Goal: Download file/media

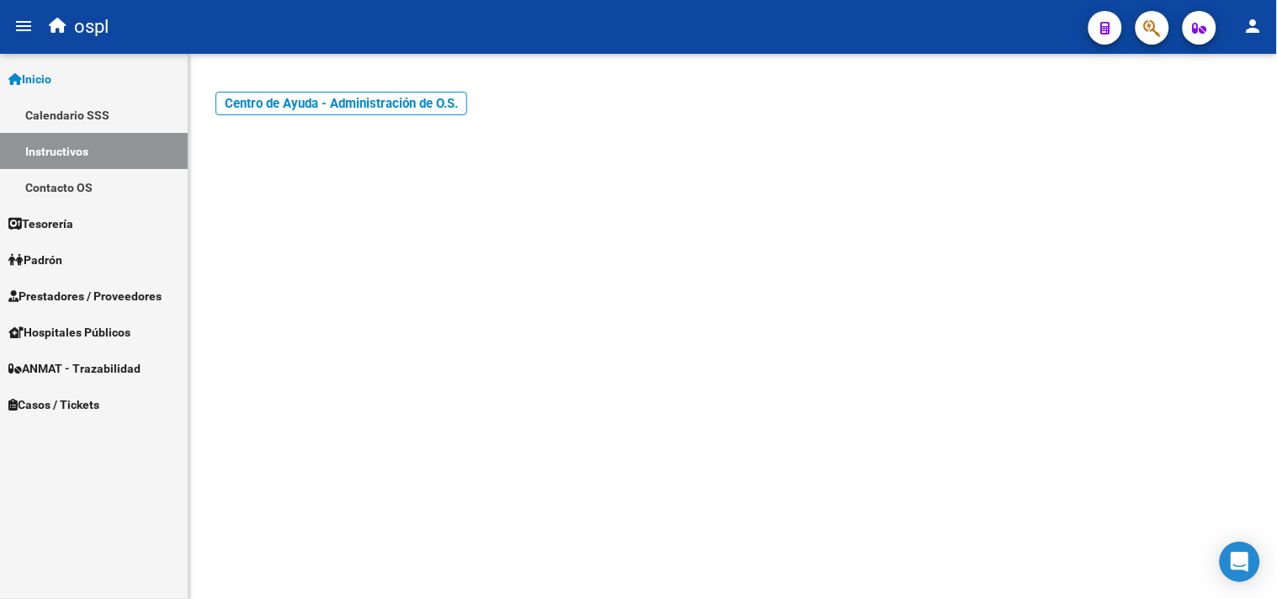
click at [84, 295] on span "Prestadores / Proveedores" at bounding box center [84, 296] width 153 height 19
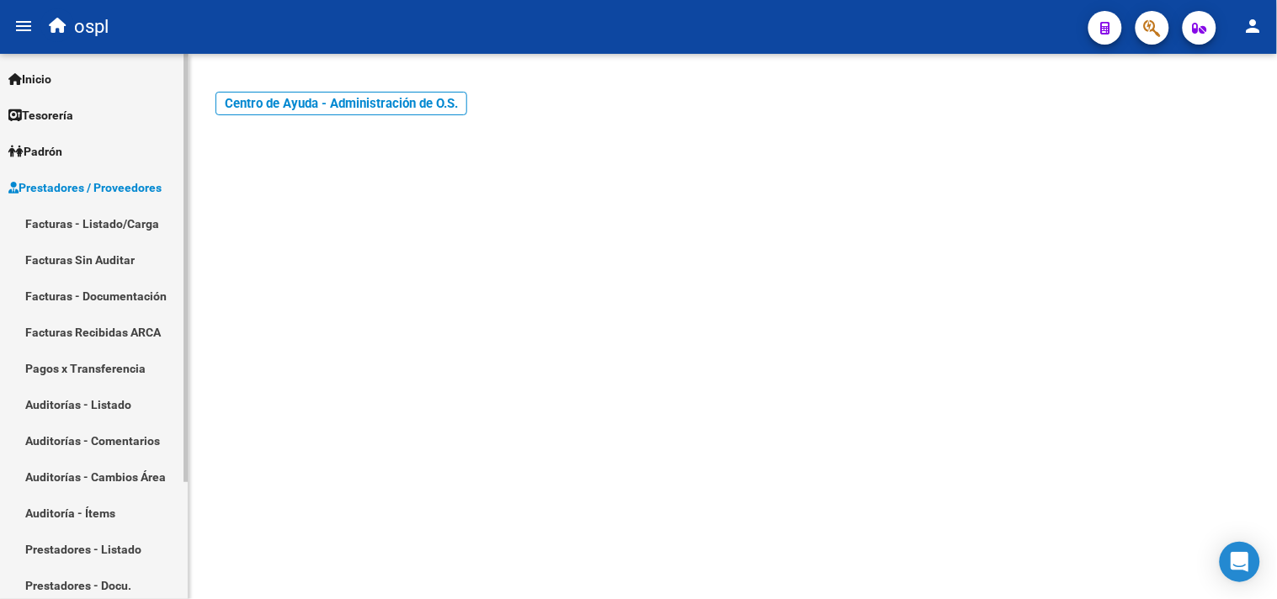
click at [124, 230] on link "Facturas - Listado/Carga" at bounding box center [94, 223] width 188 height 36
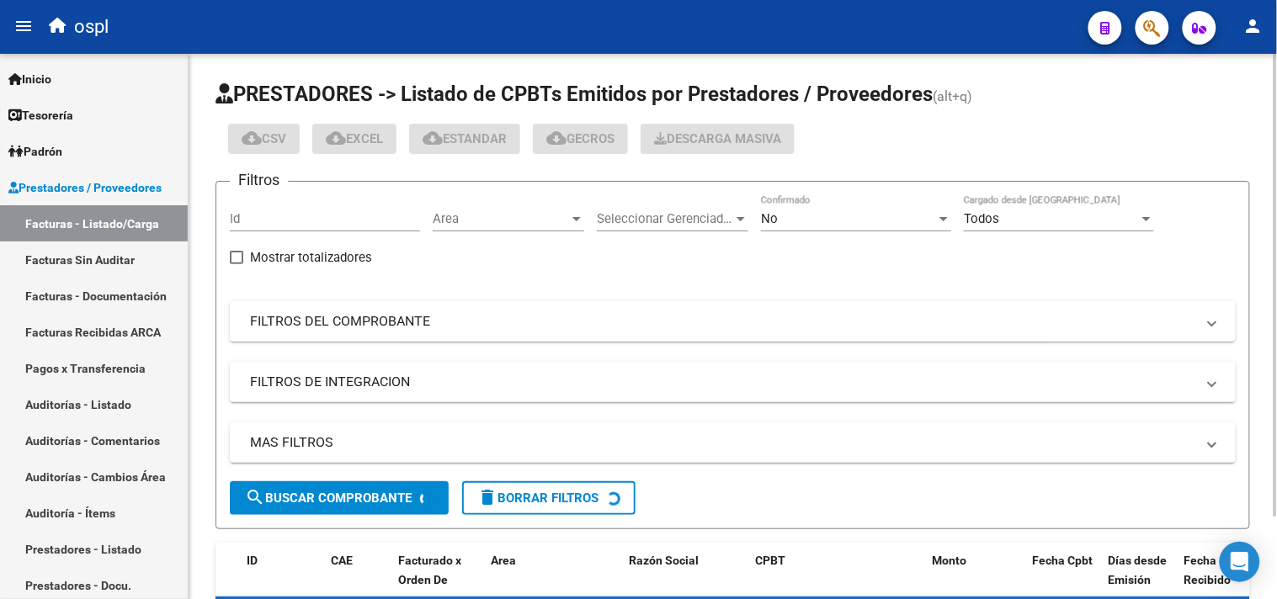
click at [357, 329] on mat-panel-title "FILTROS DEL COMPROBANTE" at bounding box center [722, 321] width 945 height 19
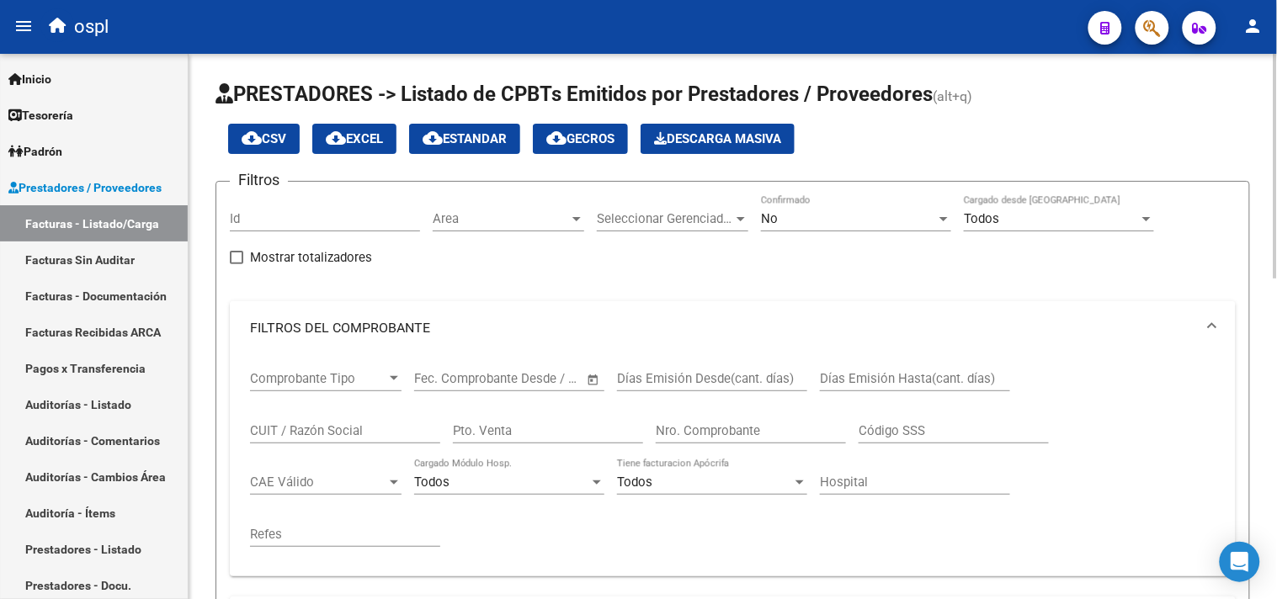
drag, startPoint x: 303, startPoint y: 431, endPoint x: 295, endPoint y: 421, distance: 12.6
click at [303, 430] on input "CUIT / Razón Social" at bounding box center [345, 430] width 190 height 15
type input "ROI"
click at [861, 228] on div "No Confirmado" at bounding box center [856, 213] width 190 height 36
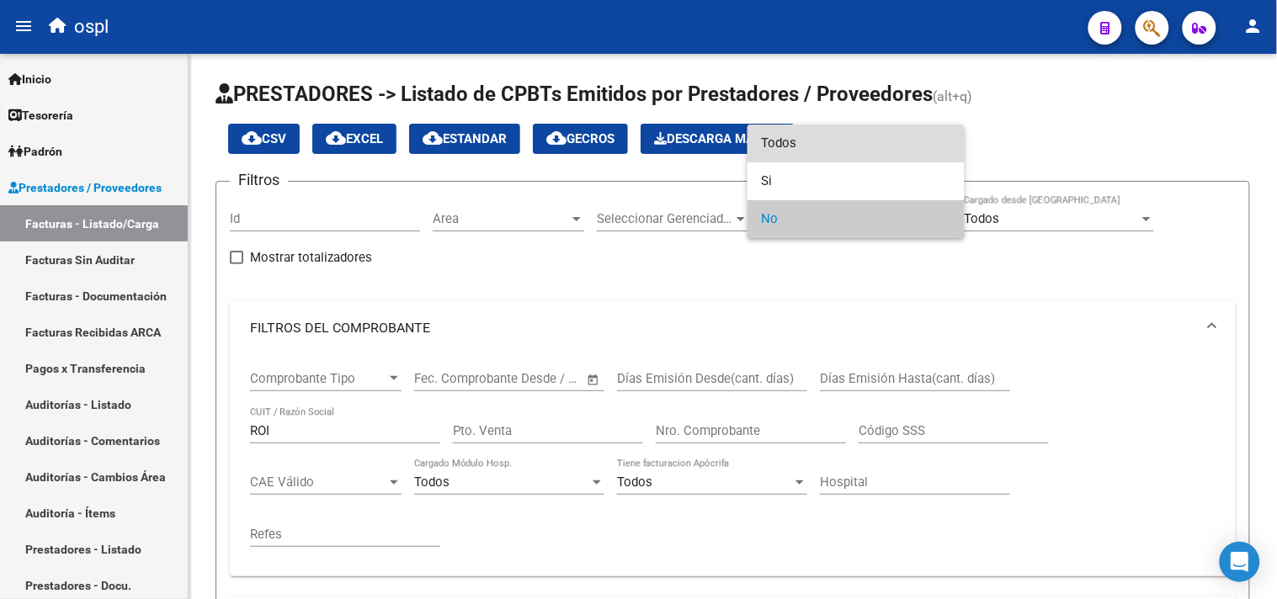
click at [821, 141] on span "Todos" at bounding box center [856, 144] width 190 height 38
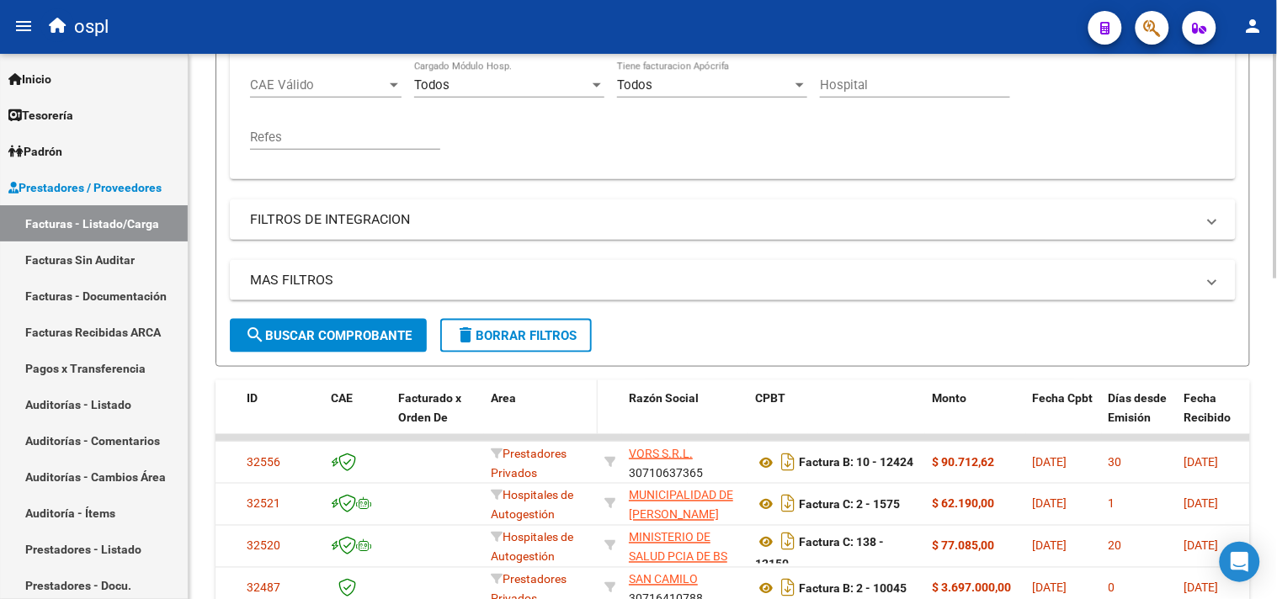
scroll to position [467, 0]
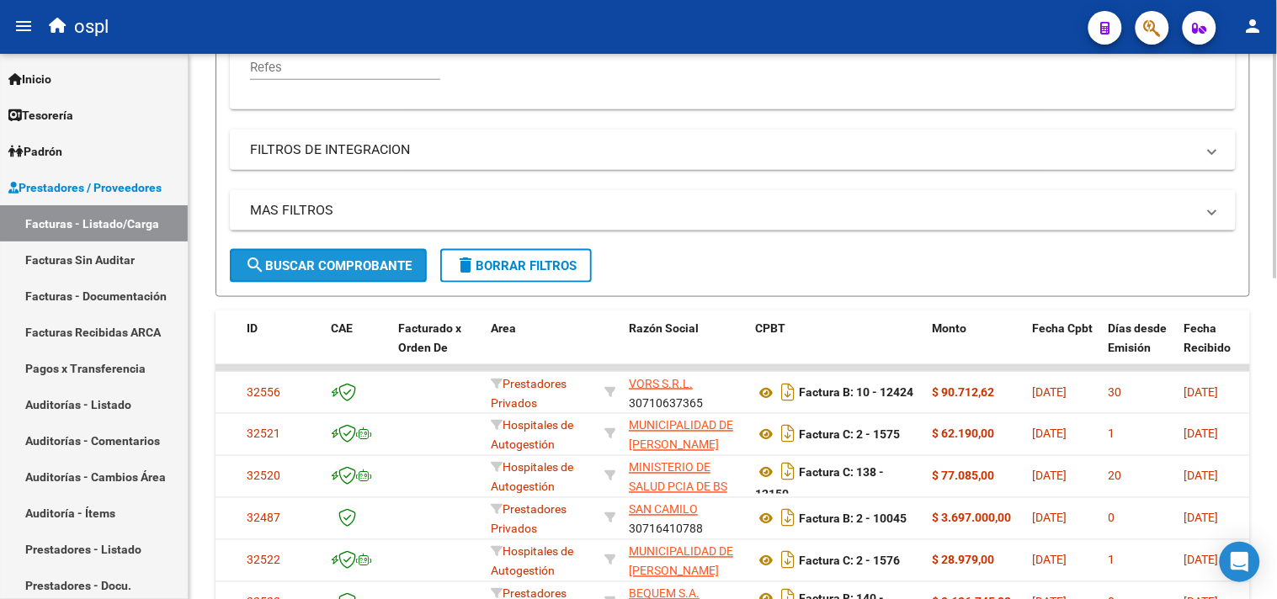
click at [313, 270] on span "search Buscar Comprobante" at bounding box center [328, 265] width 167 height 15
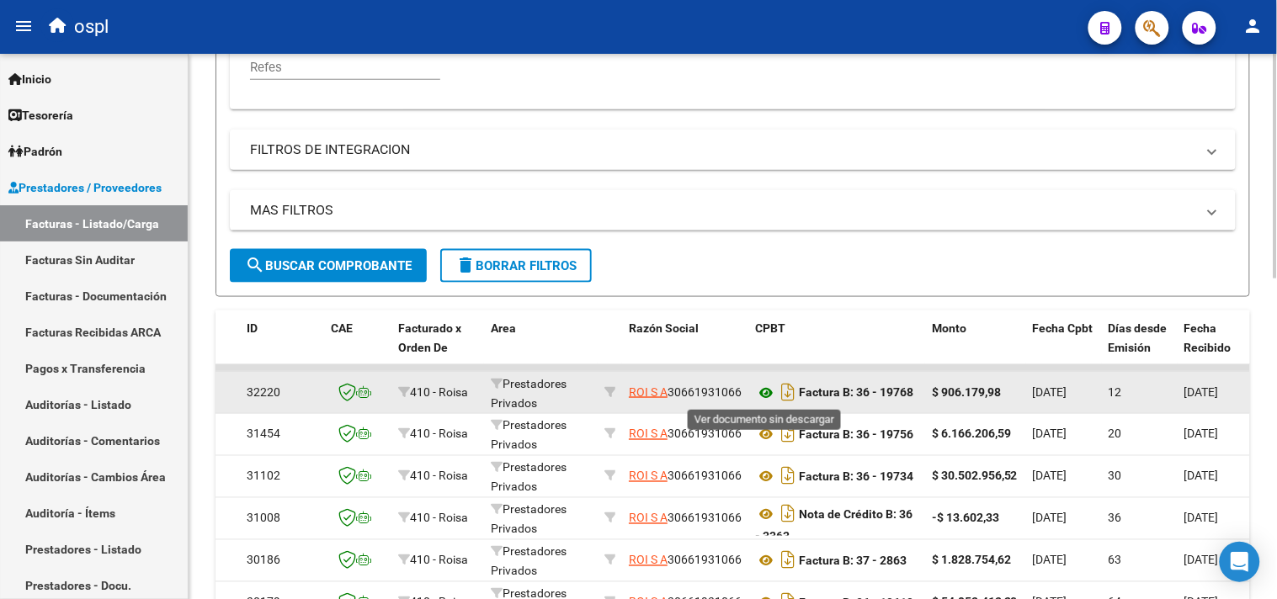
click at [768, 391] on icon at bounding box center [766, 393] width 22 height 20
click at [788, 399] on icon "Descargar documento" at bounding box center [788, 392] width 22 height 27
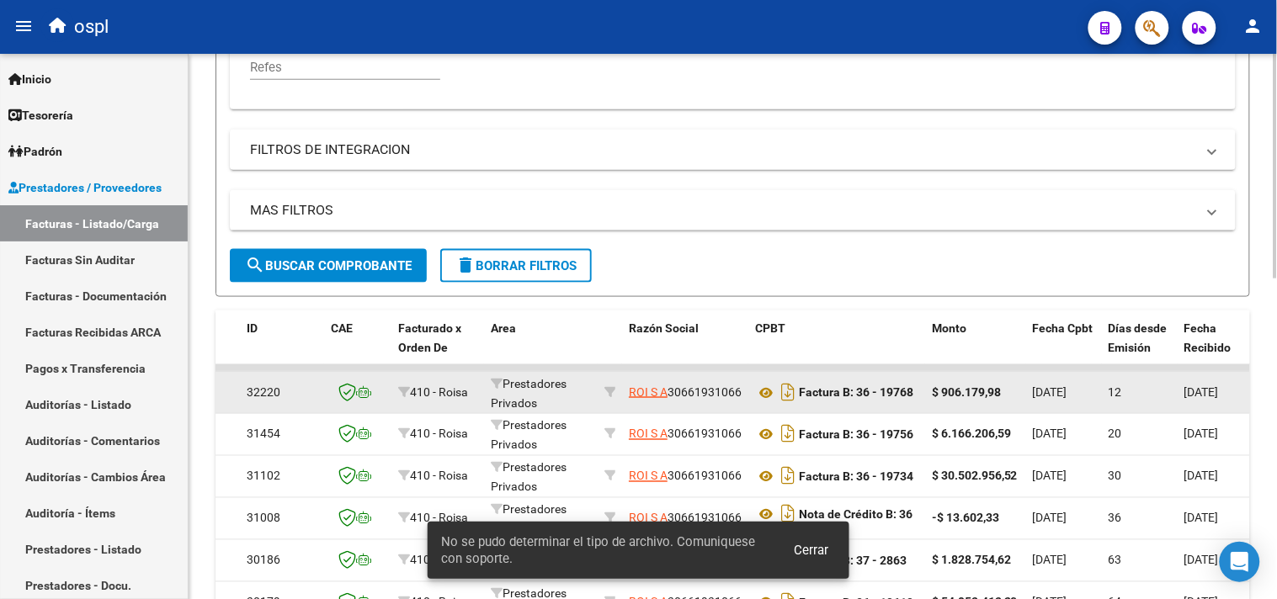
click at [808, 549] on span "Cerrar" at bounding box center [811, 550] width 35 height 15
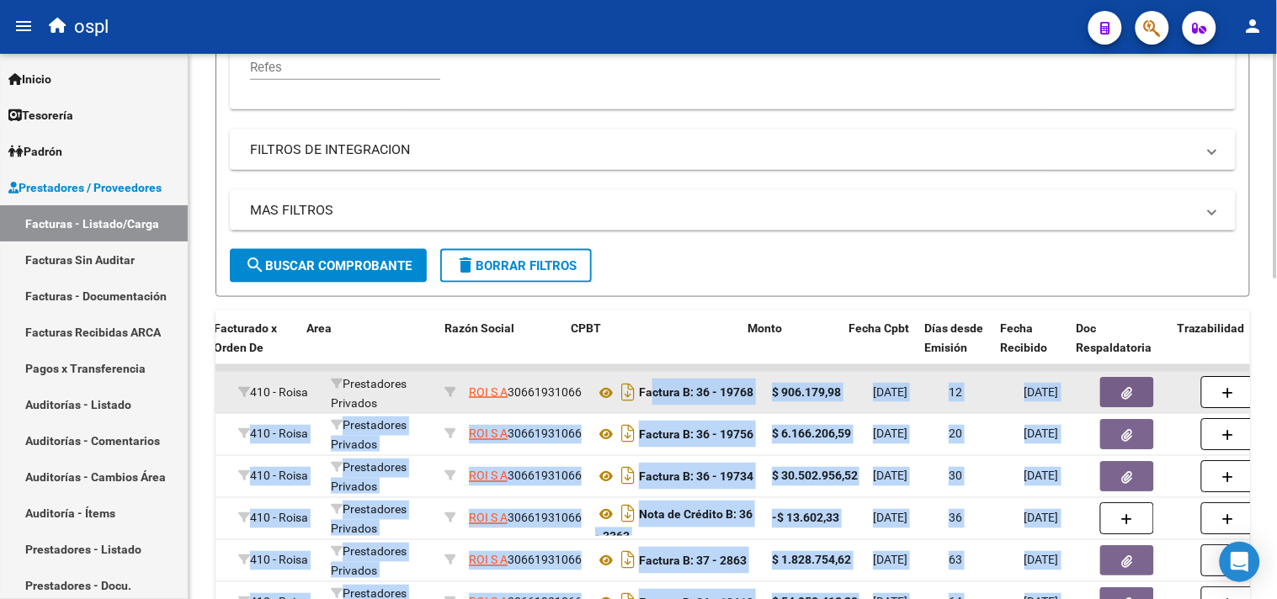
scroll to position [0, 244]
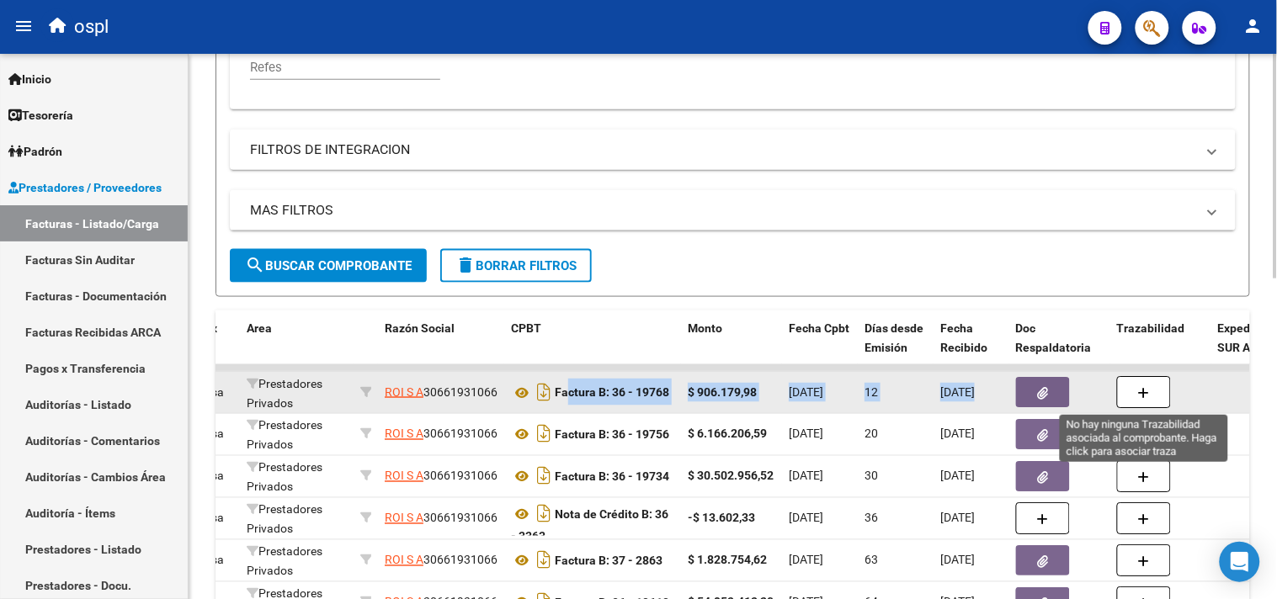
drag, startPoint x: 810, startPoint y: 388, endPoint x: 1163, endPoint y: 393, distance: 353.5
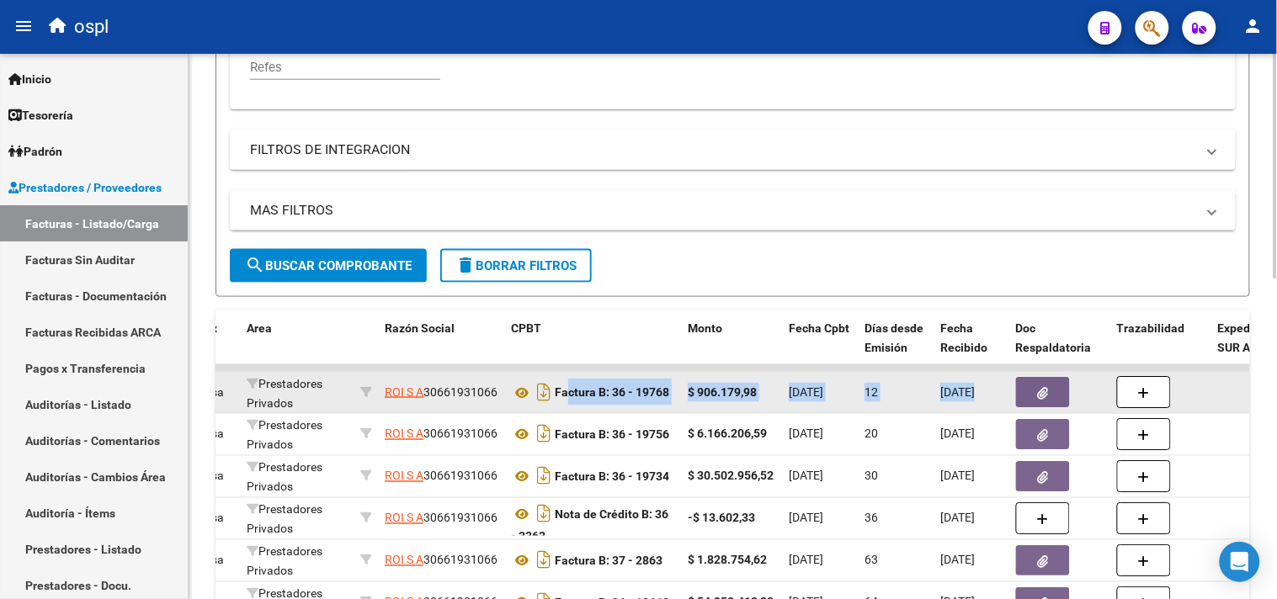
click at [1055, 388] on button "button" at bounding box center [1043, 392] width 54 height 30
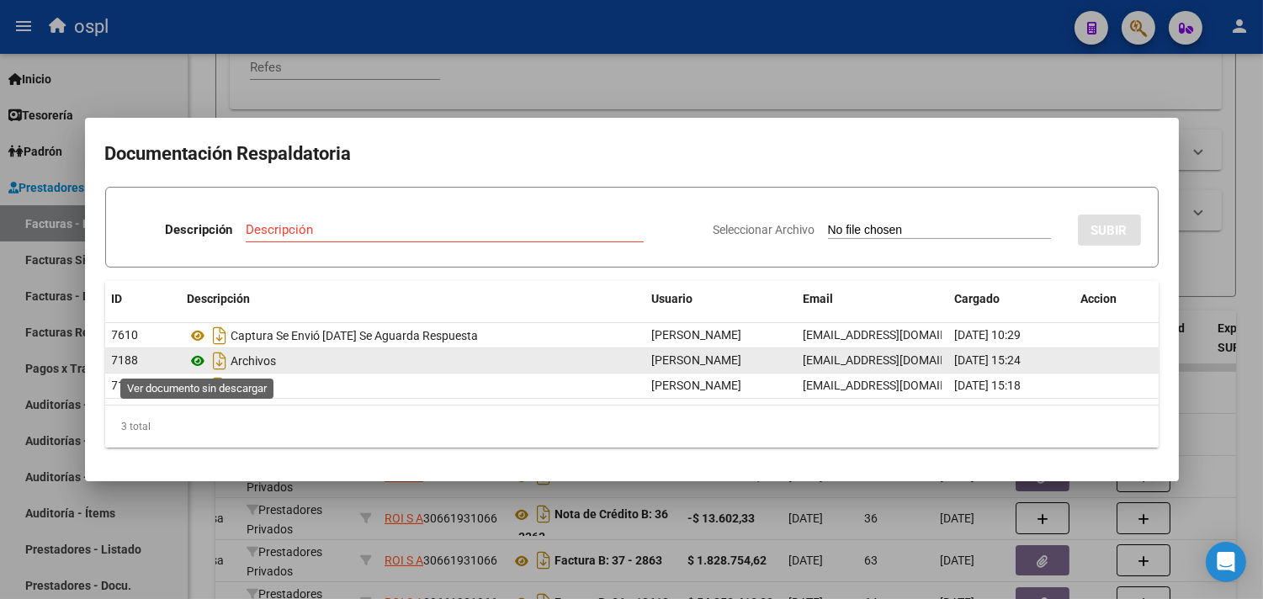
click at [197, 362] on icon at bounding box center [199, 361] width 22 height 20
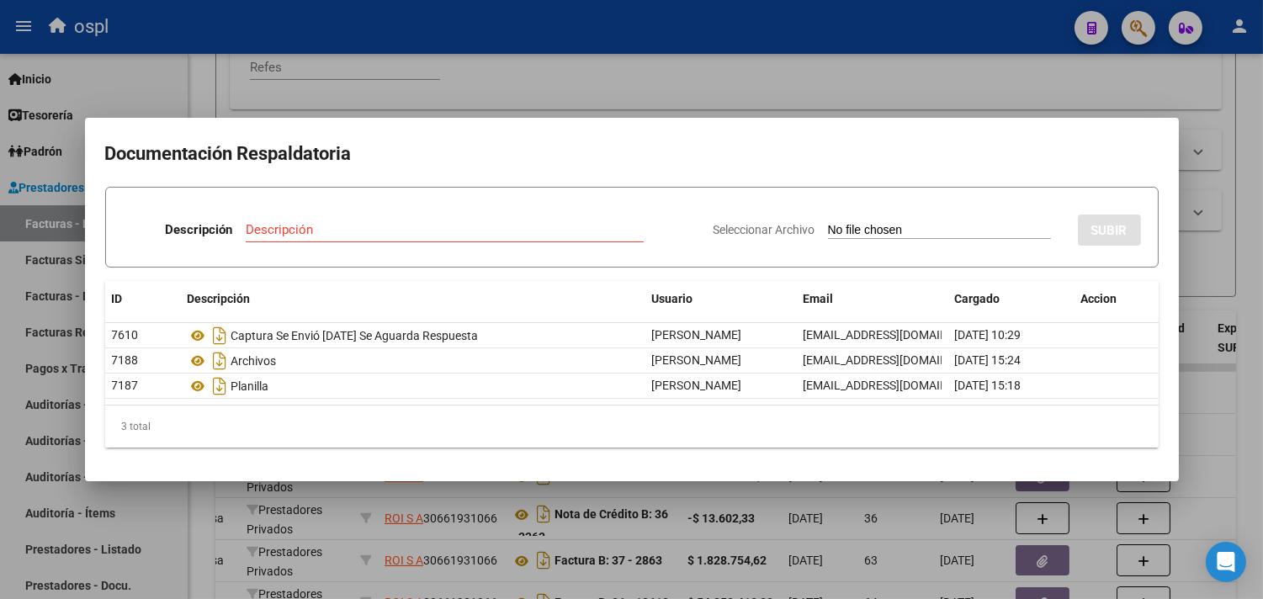
click at [808, 407] on div "3 total" at bounding box center [632, 427] width 1054 height 42
click at [871, 89] on div at bounding box center [631, 299] width 1263 height 599
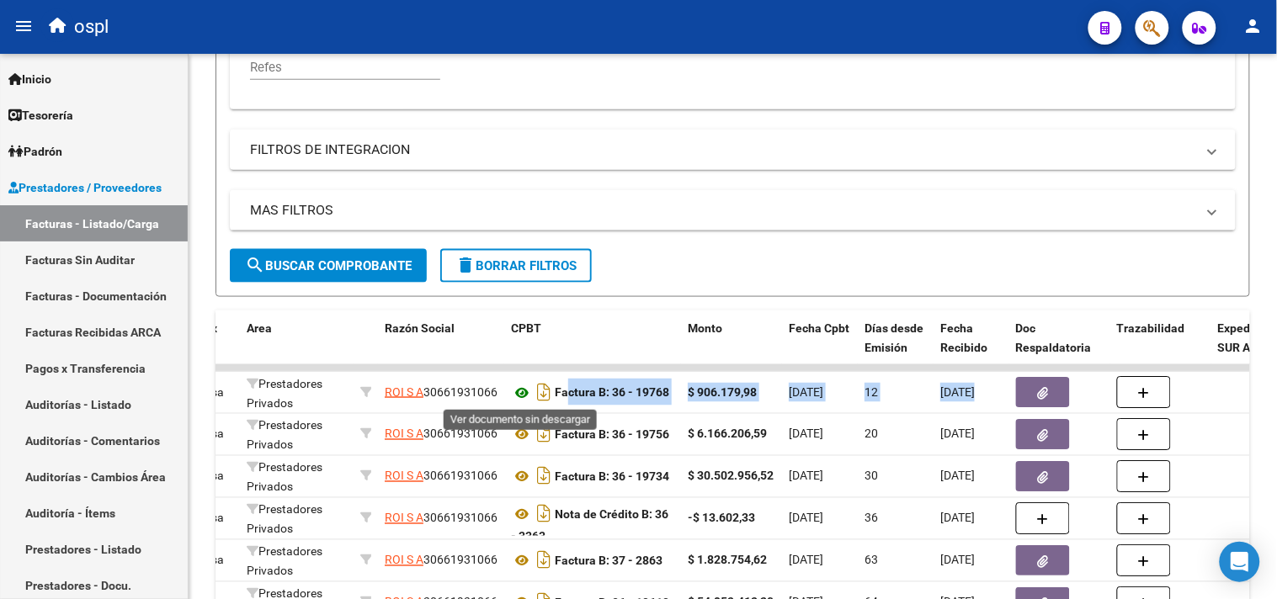
click at [525, 390] on icon at bounding box center [522, 393] width 22 height 20
